Goal: Navigation & Orientation: Find specific page/section

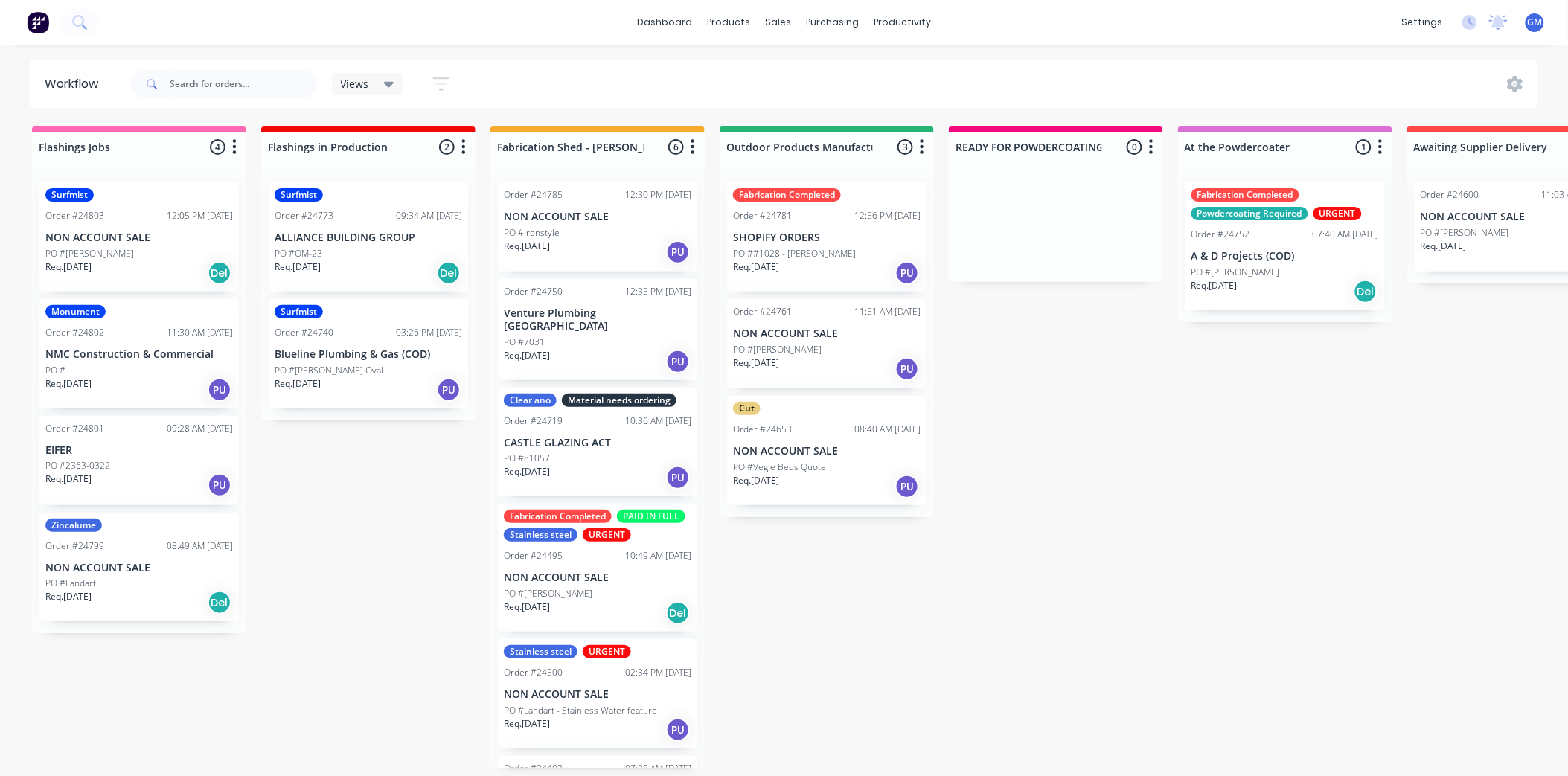
click at [376, 254] on div "PO #OM-23" at bounding box center [367, 254] width 188 height 13
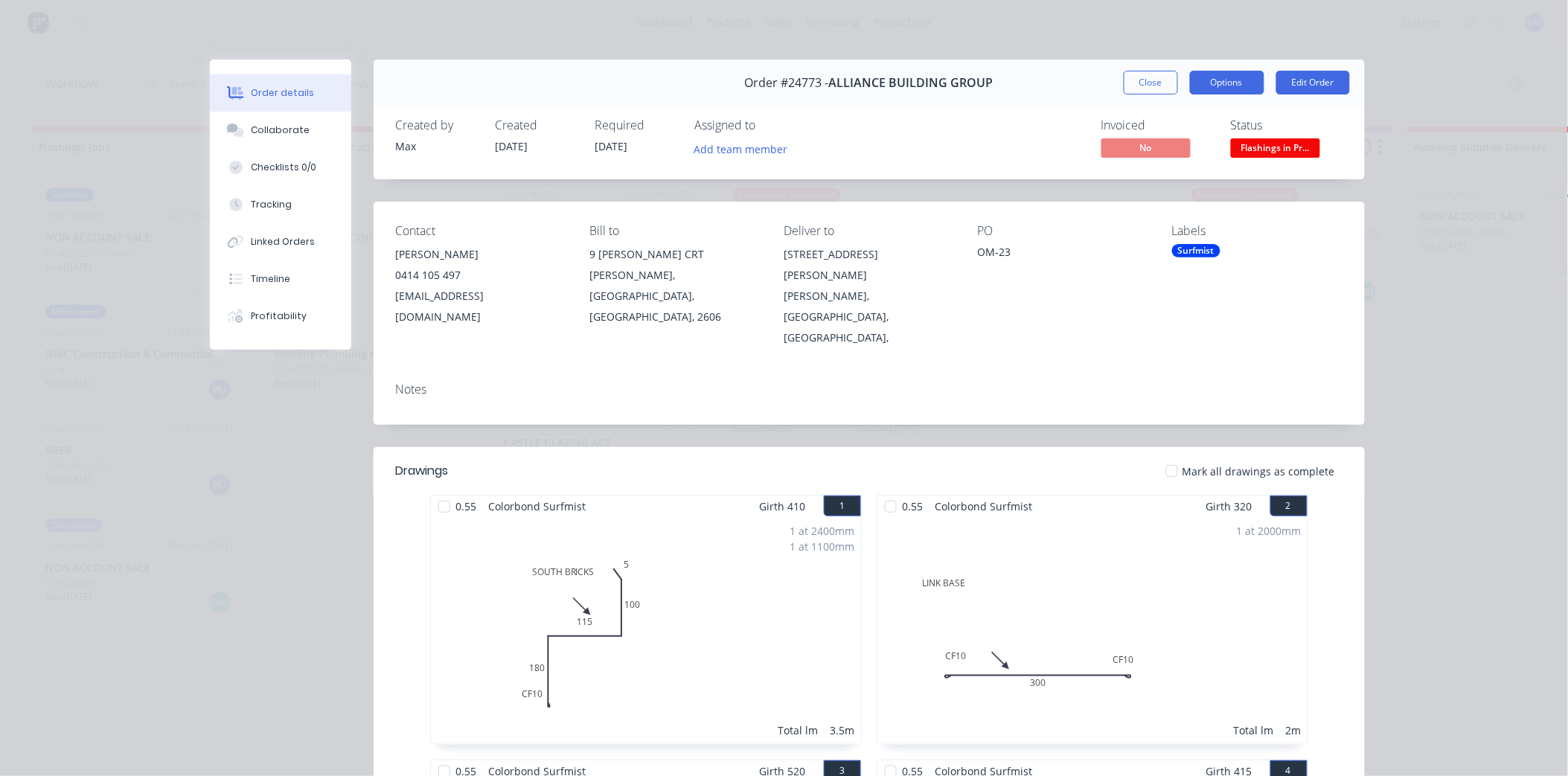
click at [1226, 84] on button "Options" at bounding box center [1227, 82] width 74 height 24
click at [1156, 149] on div "Work Order" at bounding box center [1186, 150] width 129 height 22
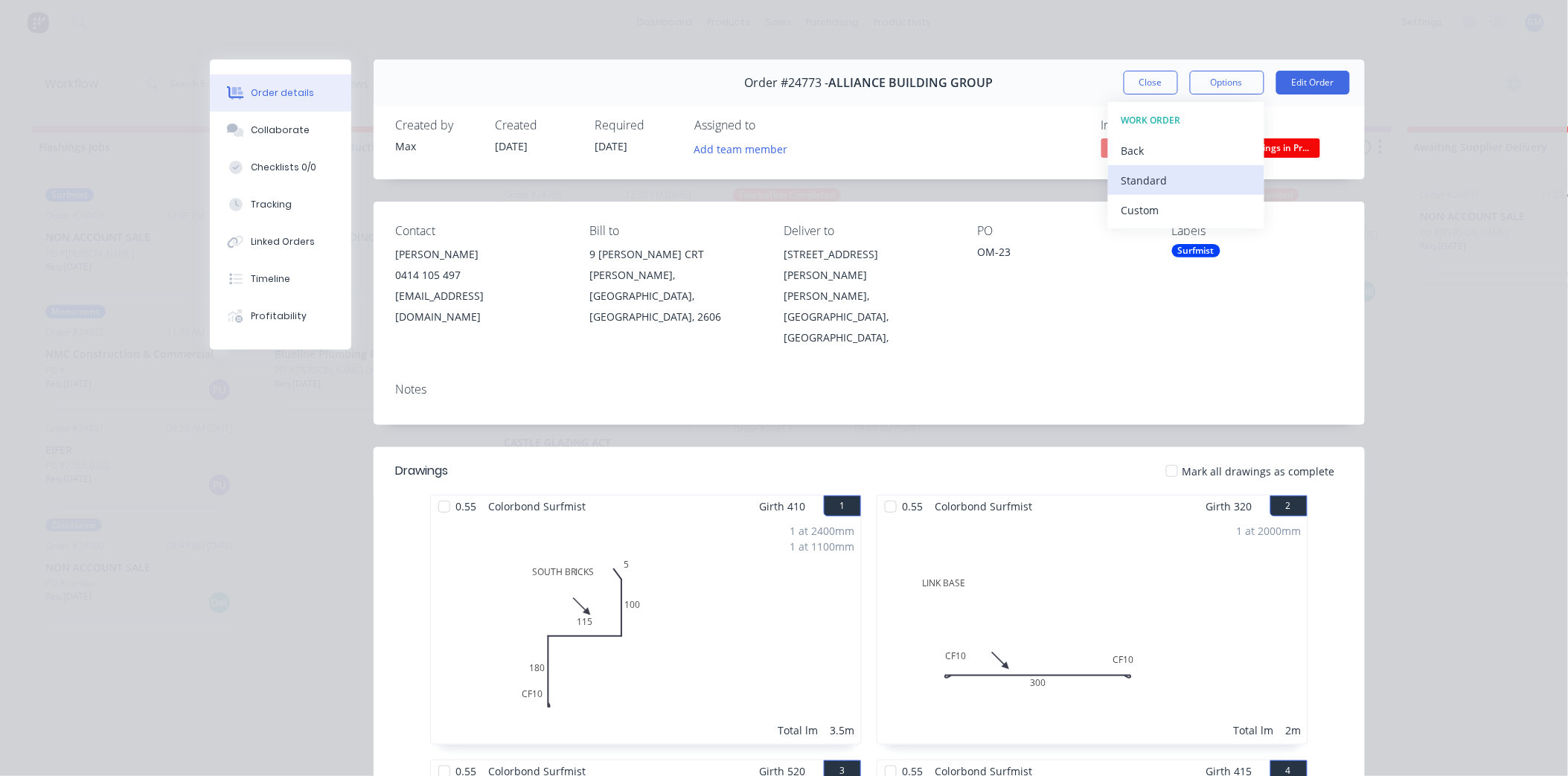
click at [1159, 174] on div "Standard" at bounding box center [1186, 180] width 129 height 22
click at [1144, 82] on button "Close" at bounding box center [1150, 82] width 54 height 24
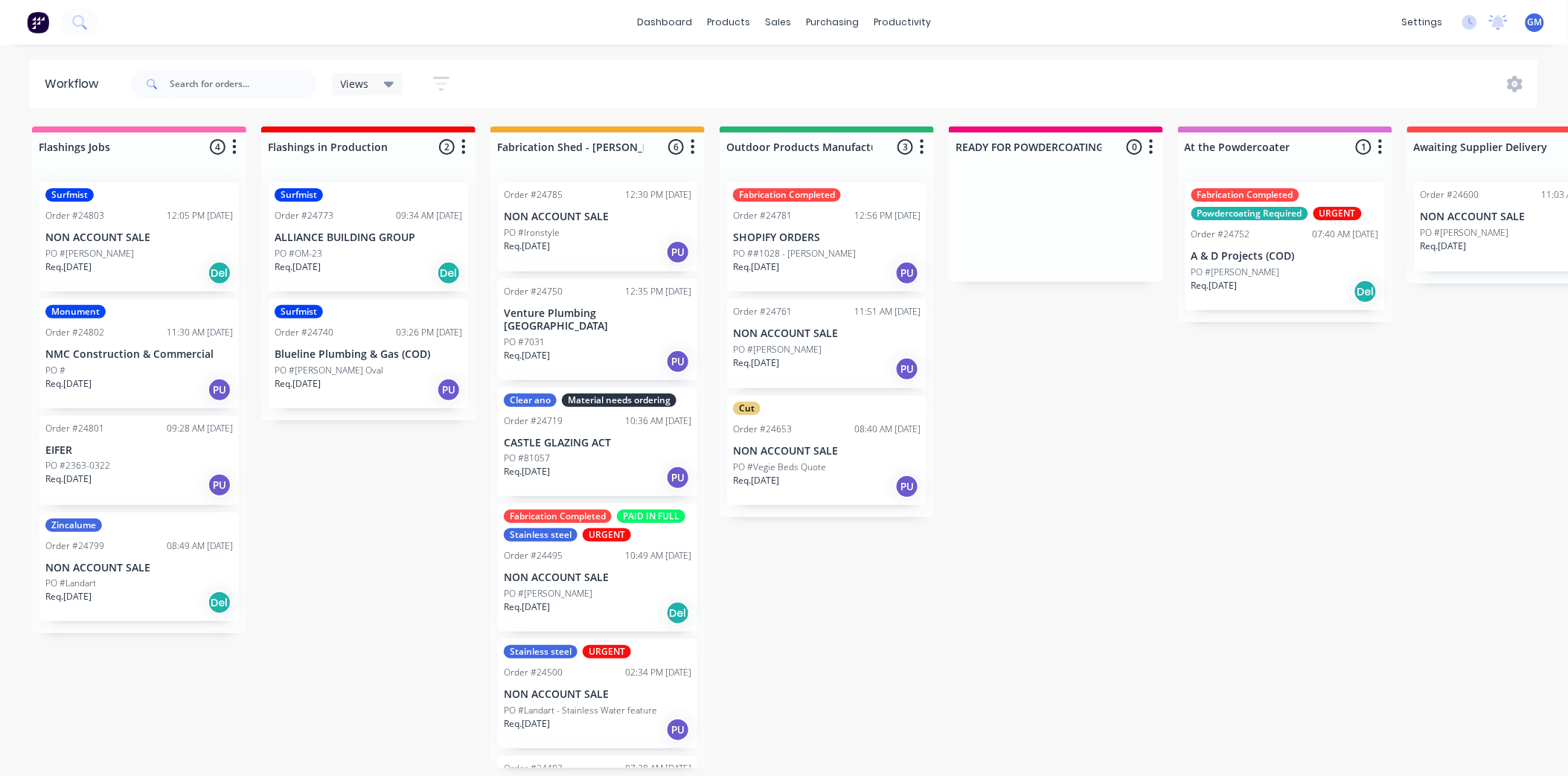
click at [373, 350] on p "Blueline Plumbing & Gas (COD)" at bounding box center [367, 354] width 188 height 12
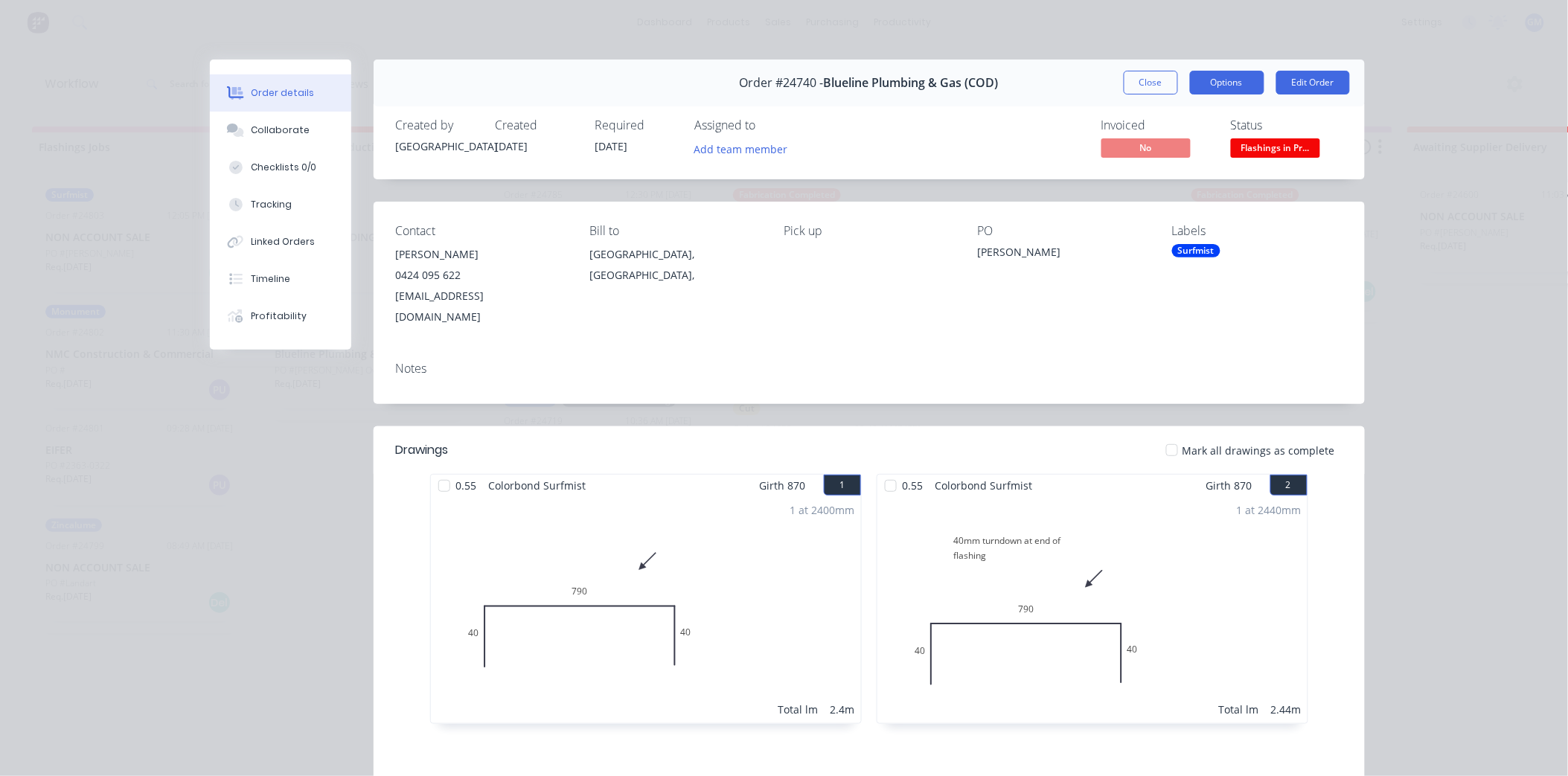
click at [1209, 74] on button "Options" at bounding box center [1227, 82] width 74 height 24
click at [1053, 80] on div "Order #24740 - Blueline Plumbing & Gas (COD) Close Options PRINT Work Order Del…" at bounding box center [868, 83] width 991 height 47
click at [1129, 78] on button "Close" at bounding box center [1150, 82] width 54 height 24
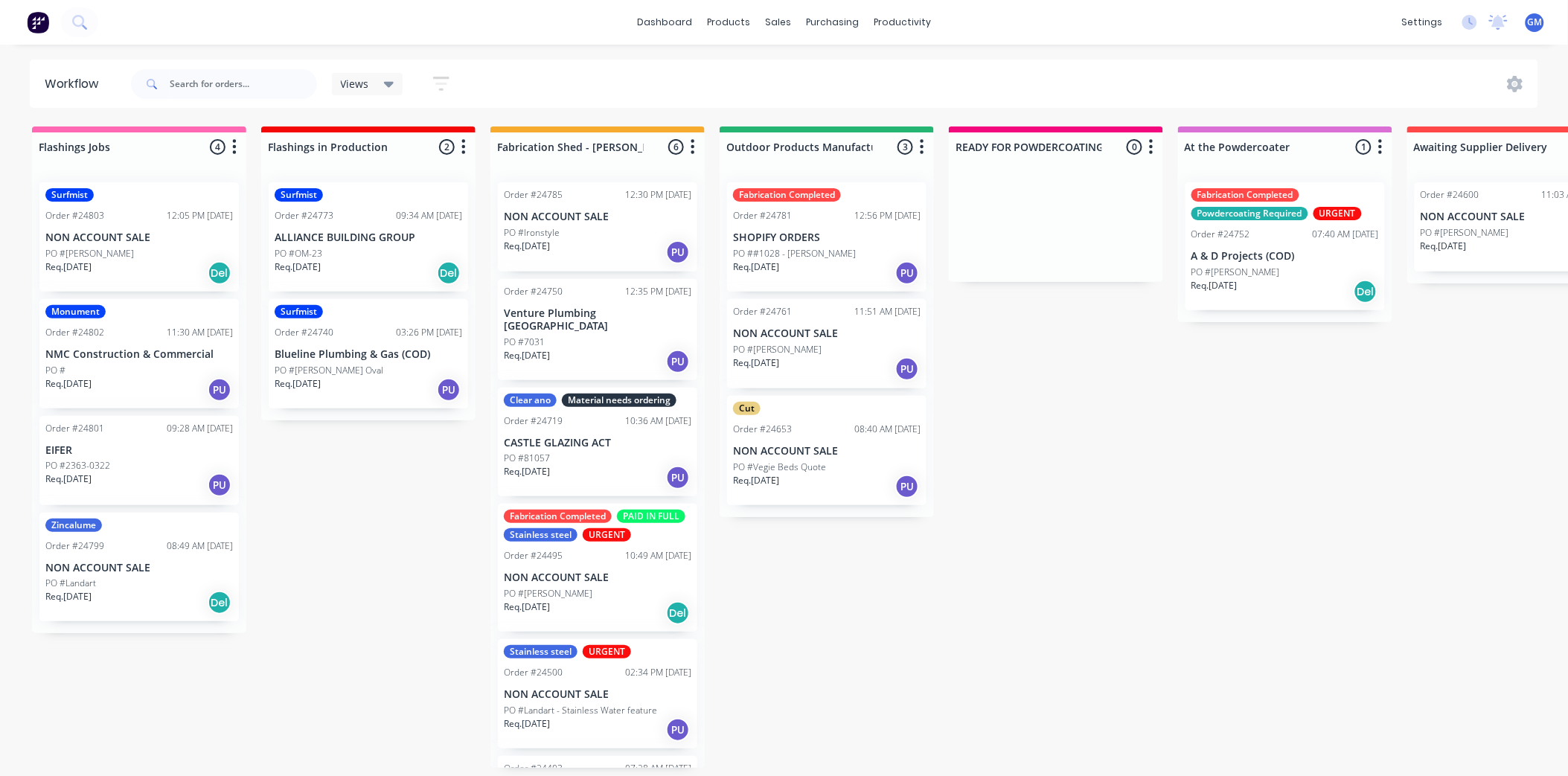
click at [140, 241] on p "NON ACCOUNT SALE" at bounding box center [139, 237] width 188 height 12
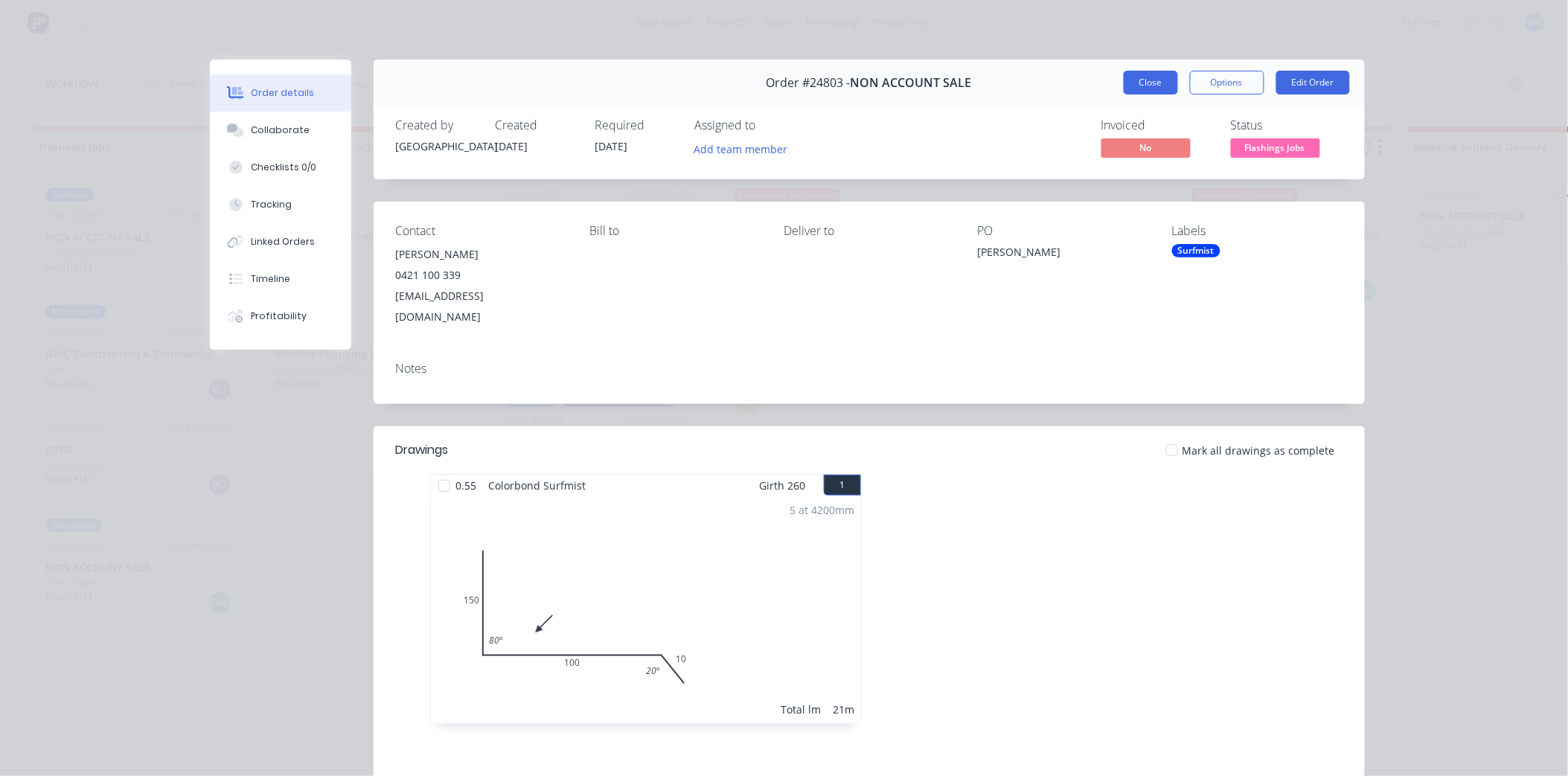
click at [1151, 86] on button "Close" at bounding box center [1150, 82] width 54 height 24
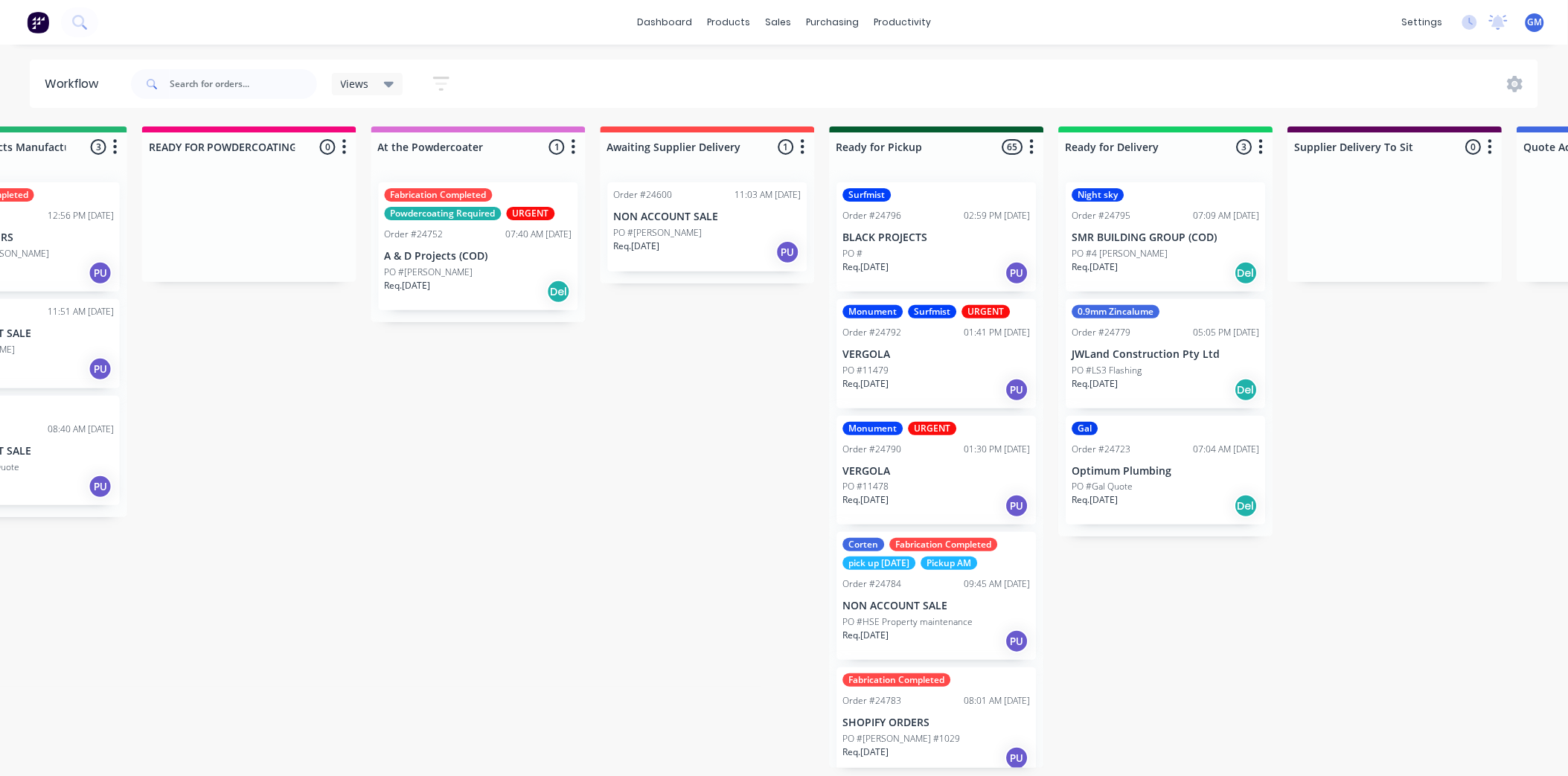
scroll to position [0, 804]
drag, startPoint x: 1138, startPoint y: 774, endPoint x: 1124, endPoint y: 718, distance: 57.7
click at [1124, 718] on div "Flashings Jobs 4 Status colour #FF69B4 hex #FF69B4 Save Cancel Notifications Em…" at bounding box center [749, 448] width 3129 height 642
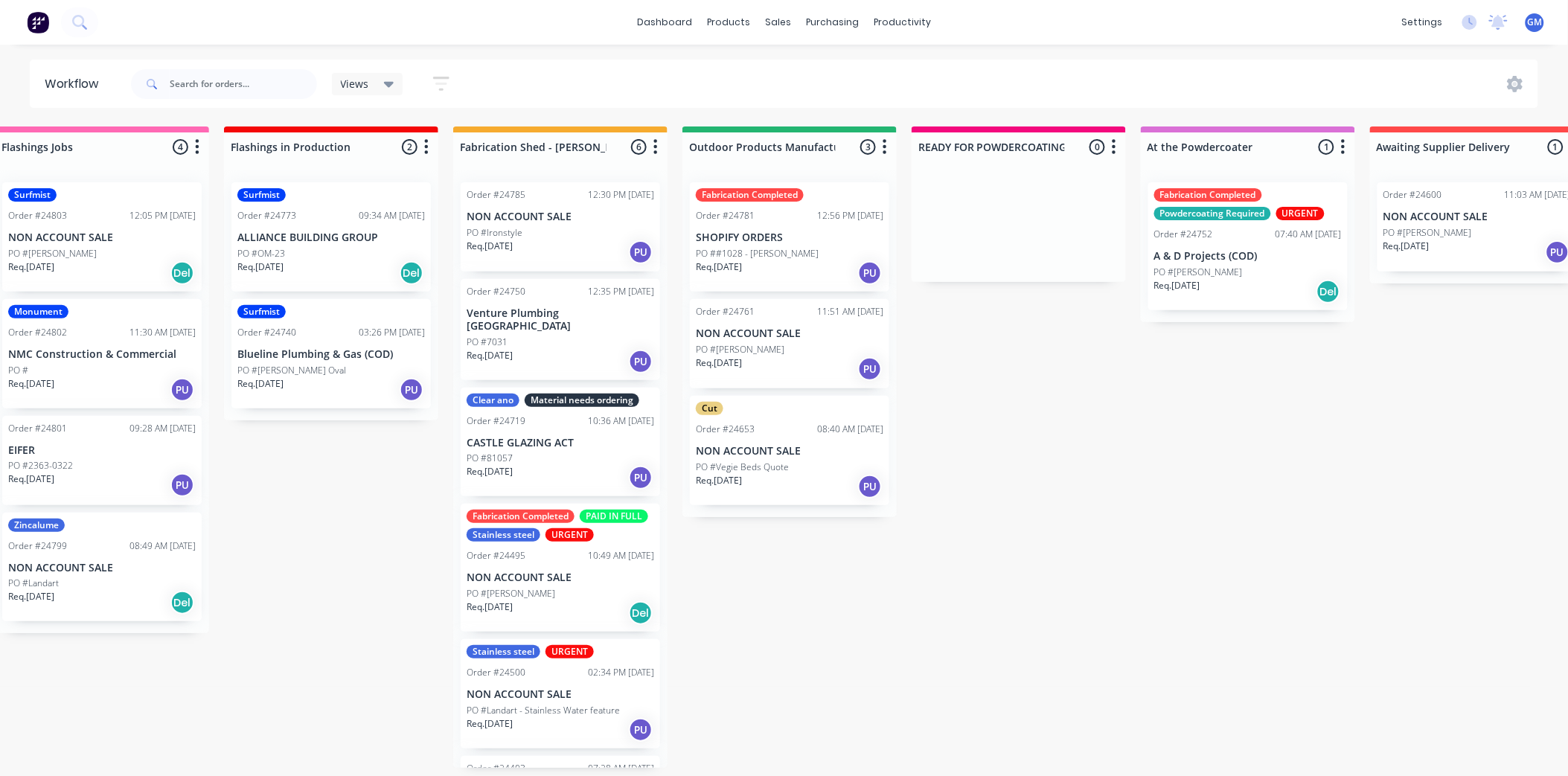
scroll to position [0, 0]
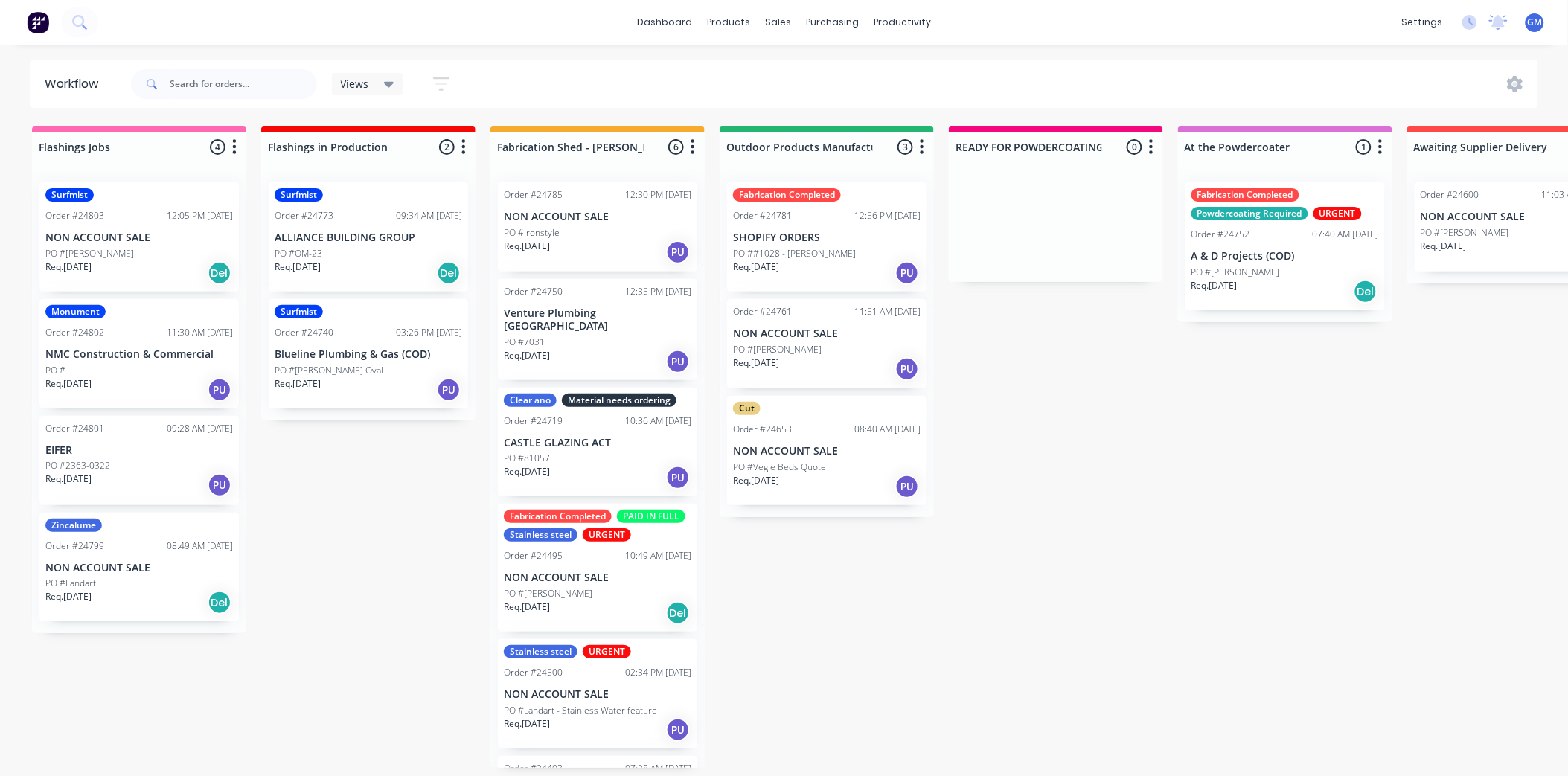
click at [1036, 428] on div "Flashings Jobs 4 Status colour #FF69B4 hex #FF69B4 Save Cancel Notifications Em…" at bounding box center [1553, 448] width 3129 height 642
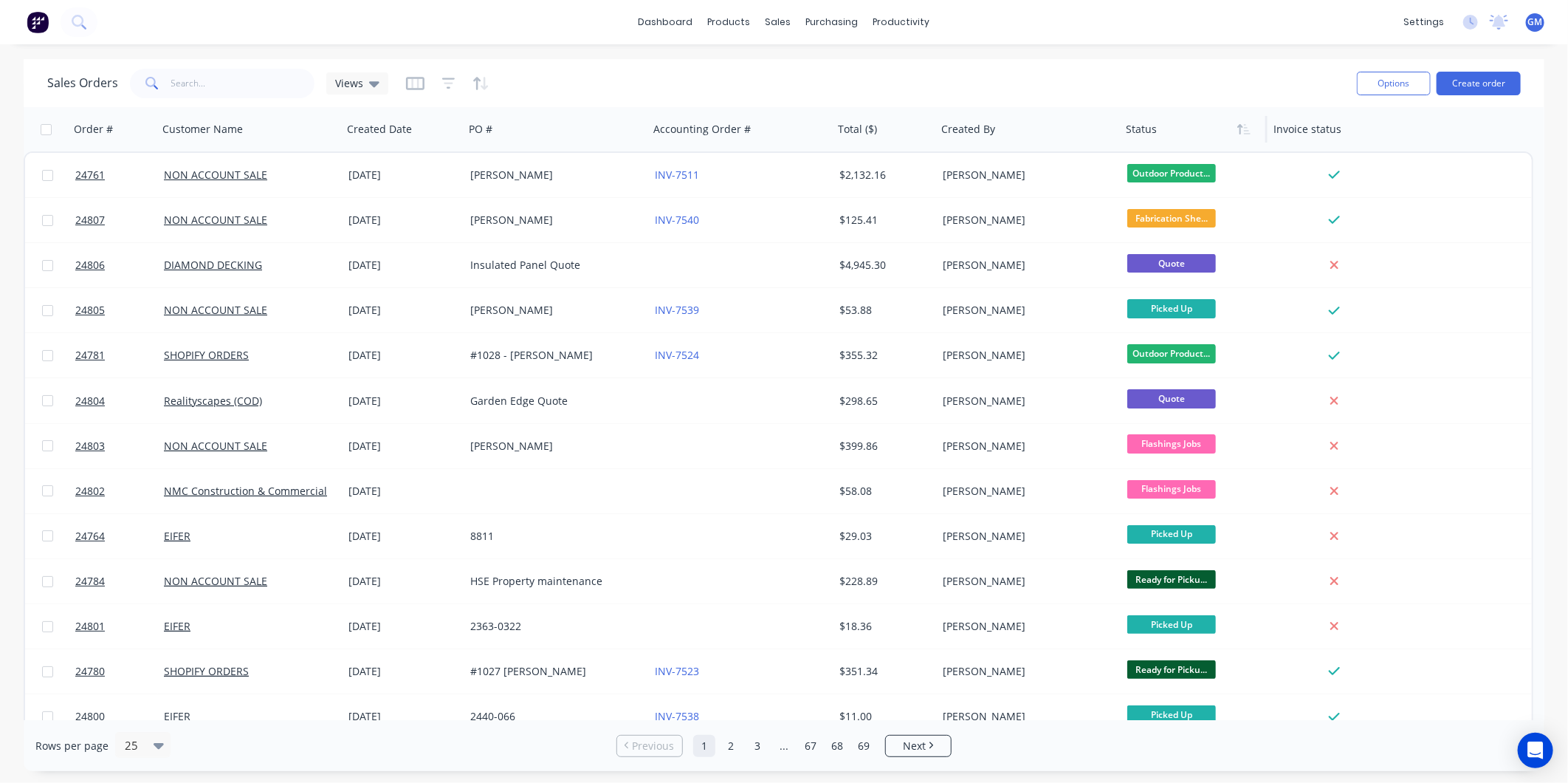
click at [1145, 133] on div at bounding box center [1190, 128] width 129 height 29
click at [1249, 130] on icon "button" at bounding box center [1244, 129] width 13 height 12
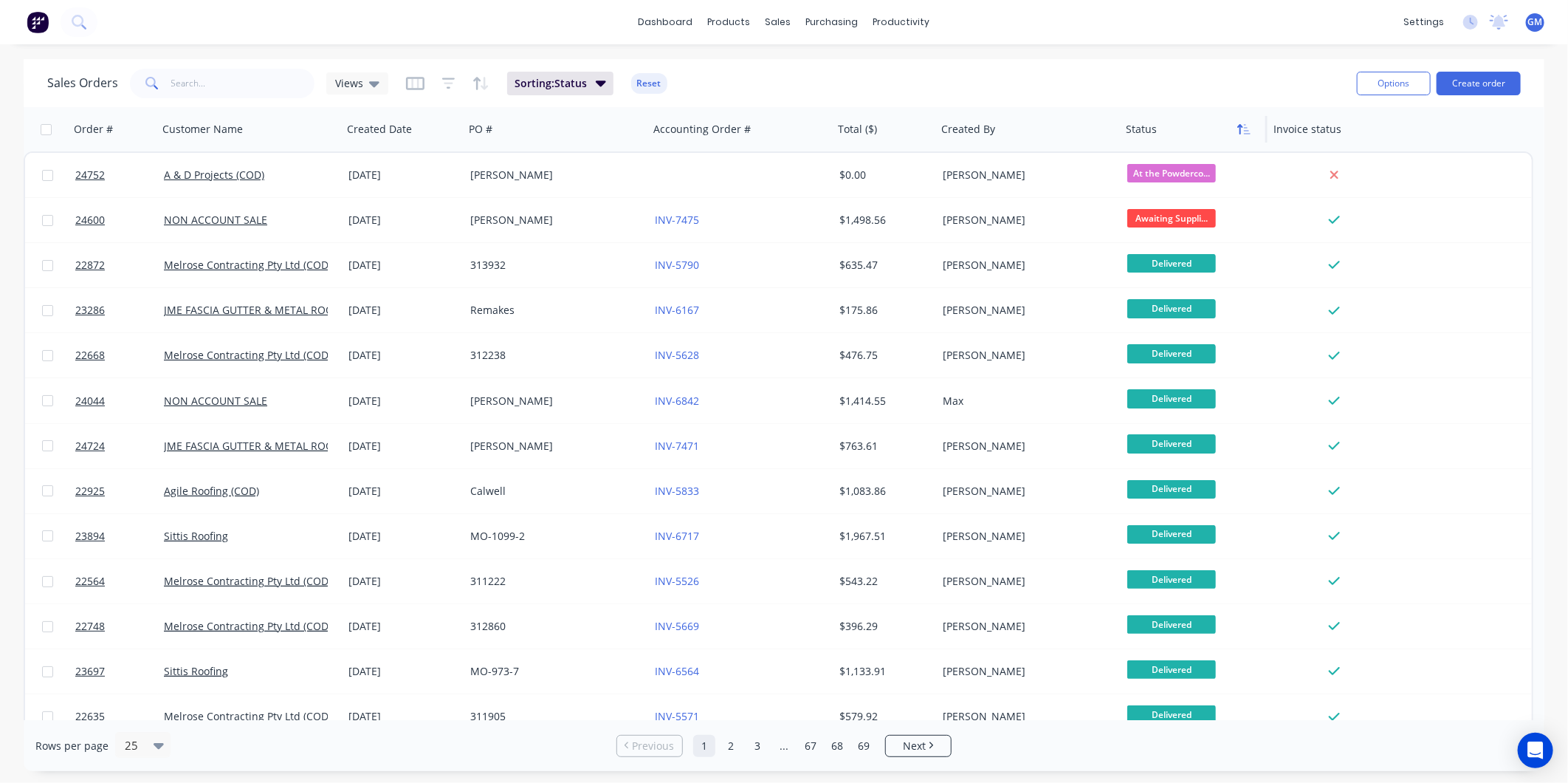
click at [1243, 134] on icon "button" at bounding box center [1244, 129] width 13 height 12
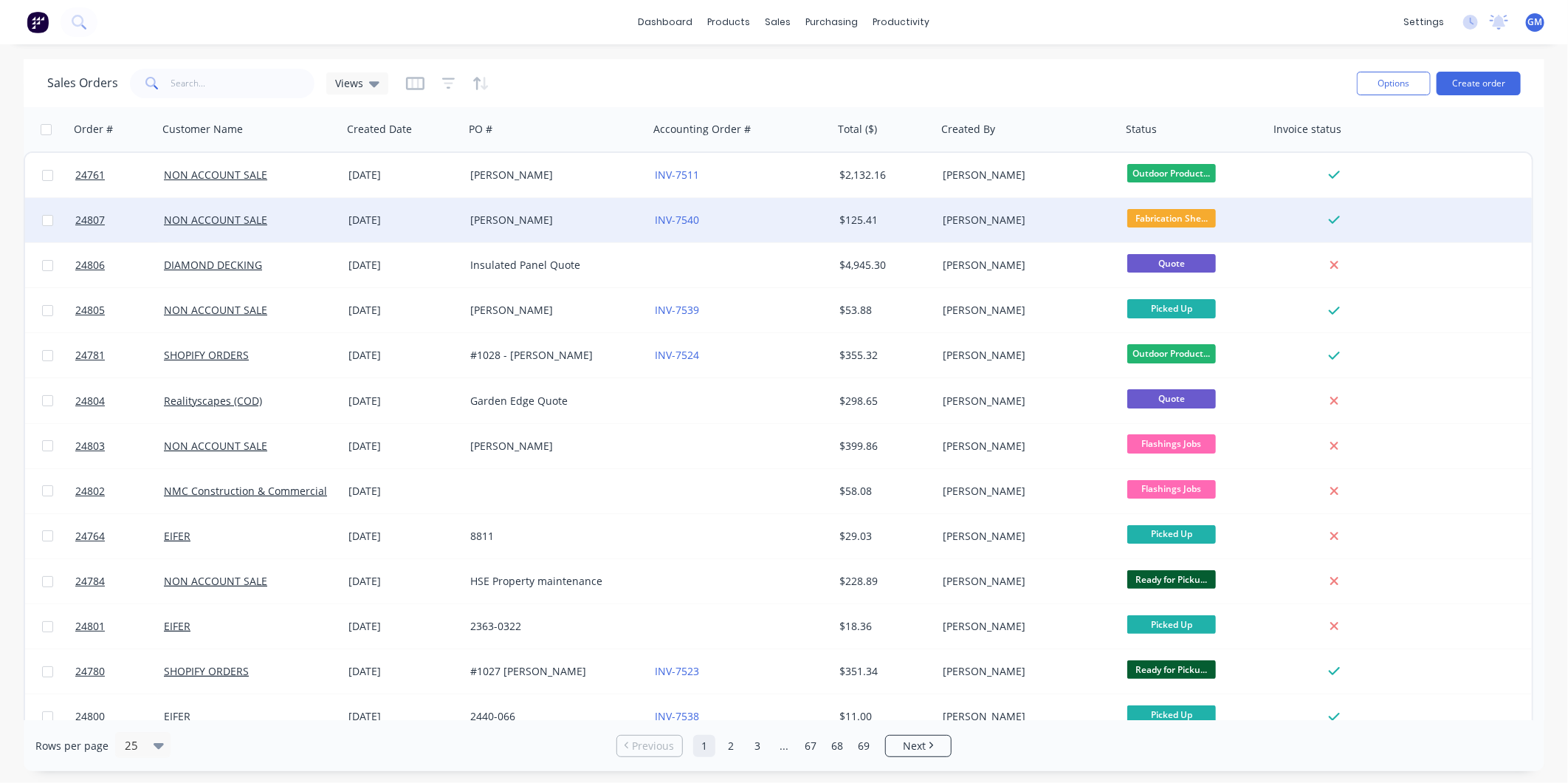
click at [496, 224] on div "Murali Cheerala" at bounding box center [553, 220] width 164 height 15
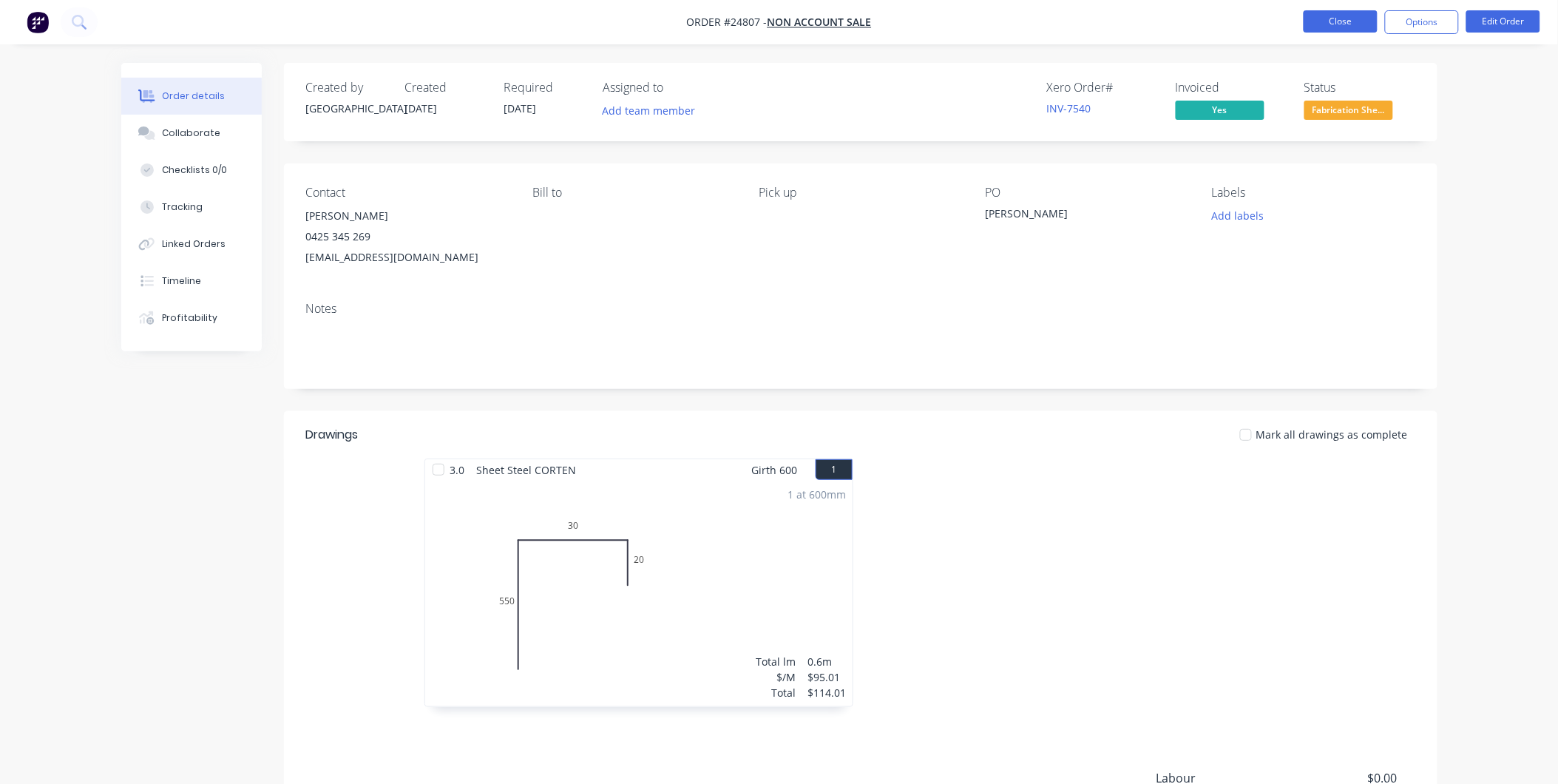
click at [1317, 20] on button "Close" at bounding box center [1340, 21] width 74 height 22
